Goal: Answer question/provide support

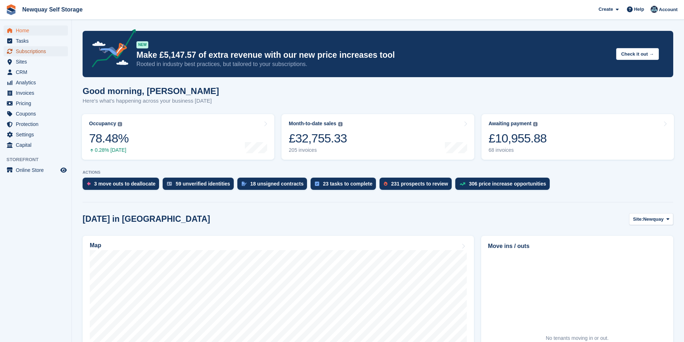
click at [38, 53] on span "Subscriptions" at bounding box center [37, 51] width 43 height 10
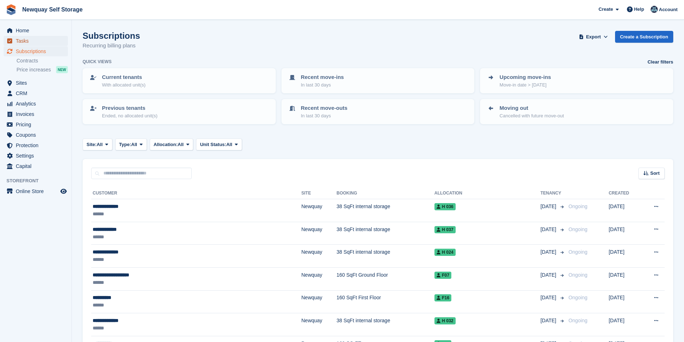
click at [37, 39] on span "Tasks" at bounding box center [37, 41] width 43 height 10
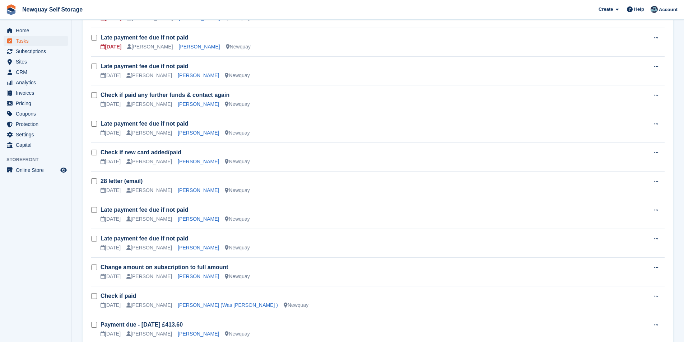
scroll to position [345, 0]
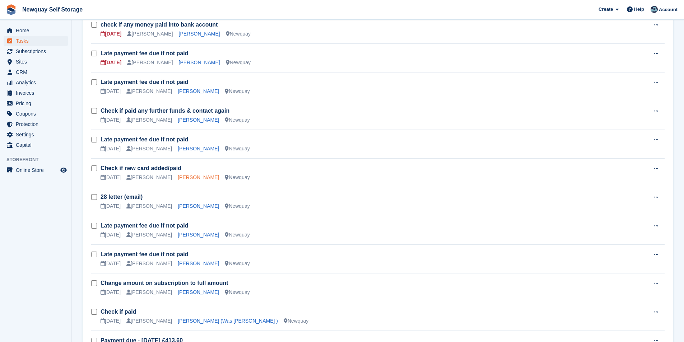
click at [189, 178] on link "Andrew Bunt" at bounding box center [198, 177] width 41 height 6
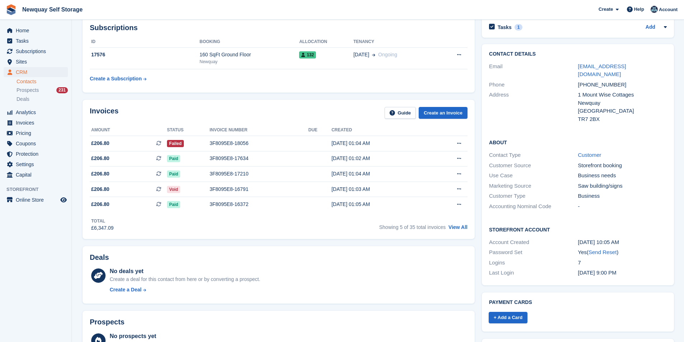
scroll to position [36, 0]
